Goal: Navigation & Orientation: Go to known website

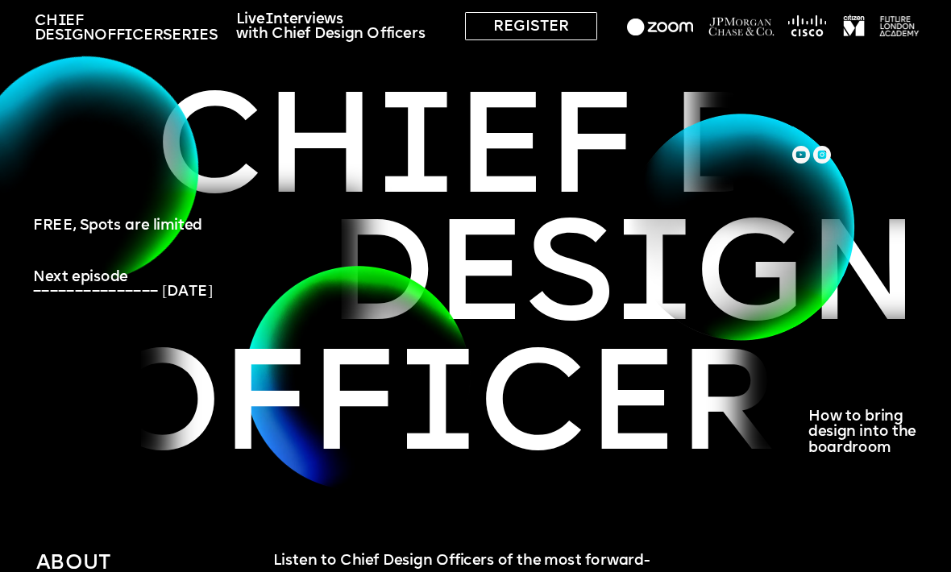
scroll to position [46, 0]
